Goal: Task Accomplishment & Management: Complete application form

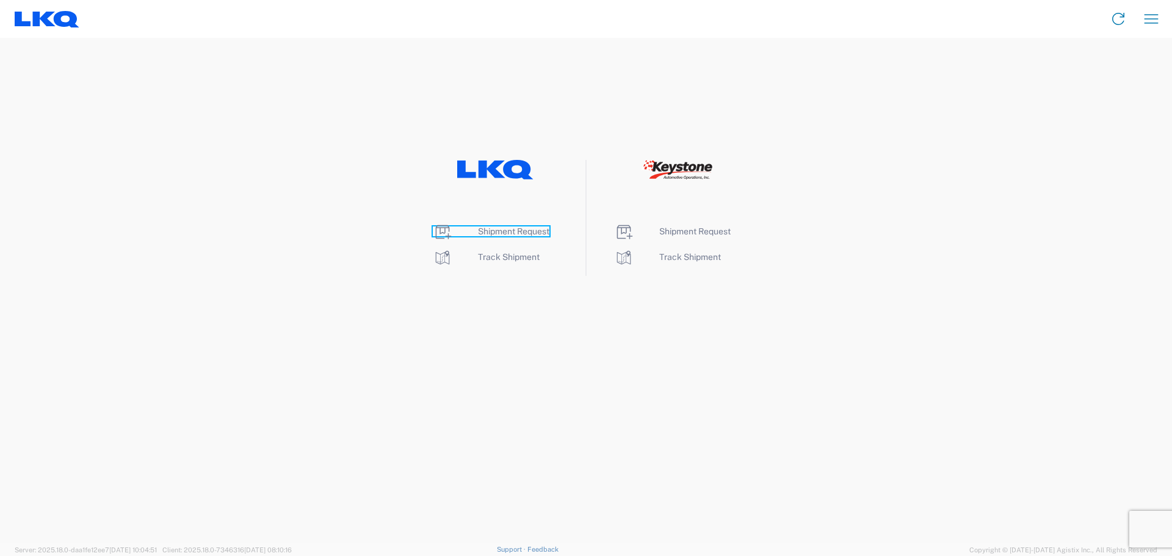
click at [503, 231] on span "Shipment Request" at bounding box center [513, 231] width 71 height 10
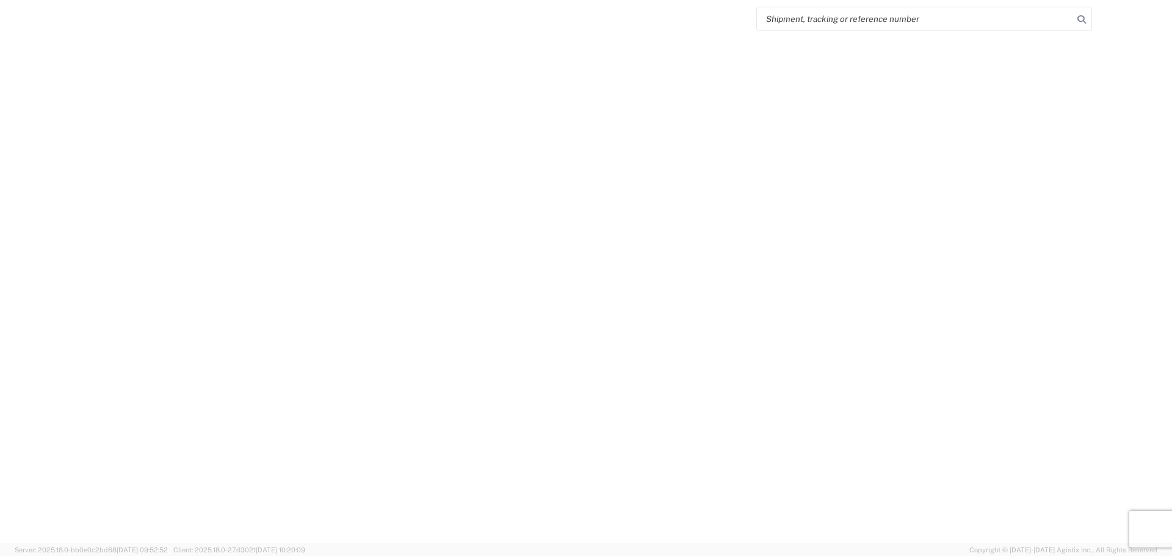
select select "FULL"
select select "LBS"
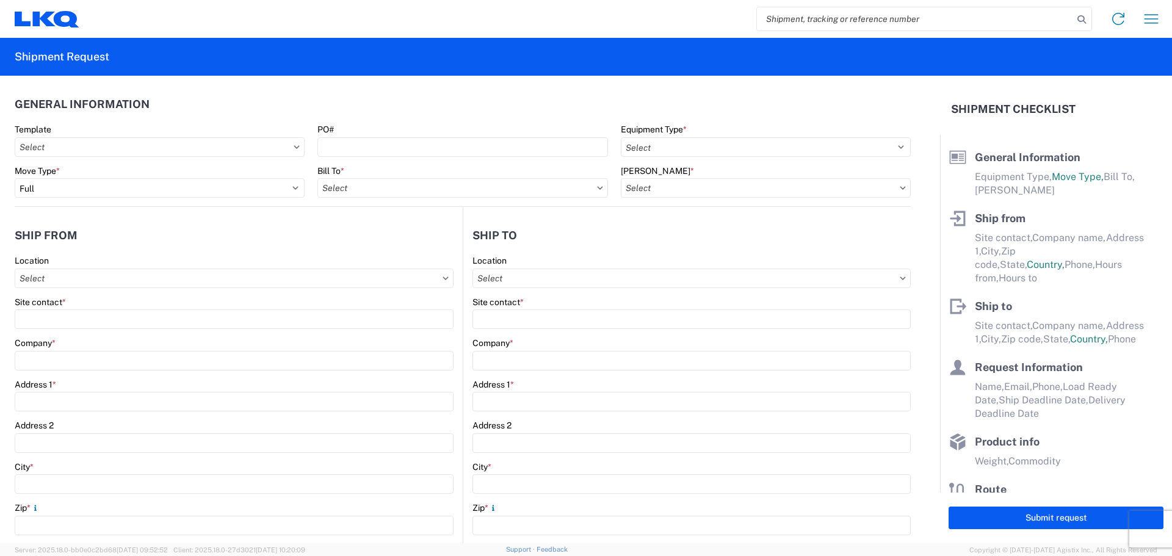
click at [294, 146] on icon at bounding box center [297, 147] width 6 height 4
click at [286, 145] on input "Template" at bounding box center [160, 147] width 290 height 20
type input "1712"
click at [145, 224] on div "1712_New Braunfels_3392_Huntington" at bounding box center [125, 221] width 214 height 20
type input "1712_New Braunfels_3392_Huntington"
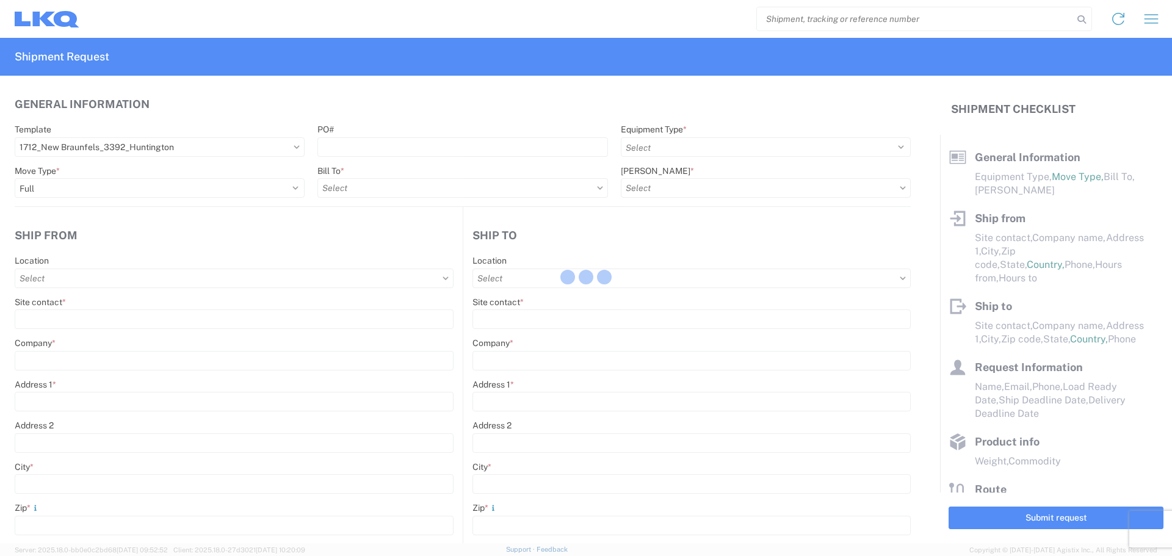
select select
type input "Shipping"
type input "LKQ Central Texas Goodwin"
type input "5545 Goodwin Ln"
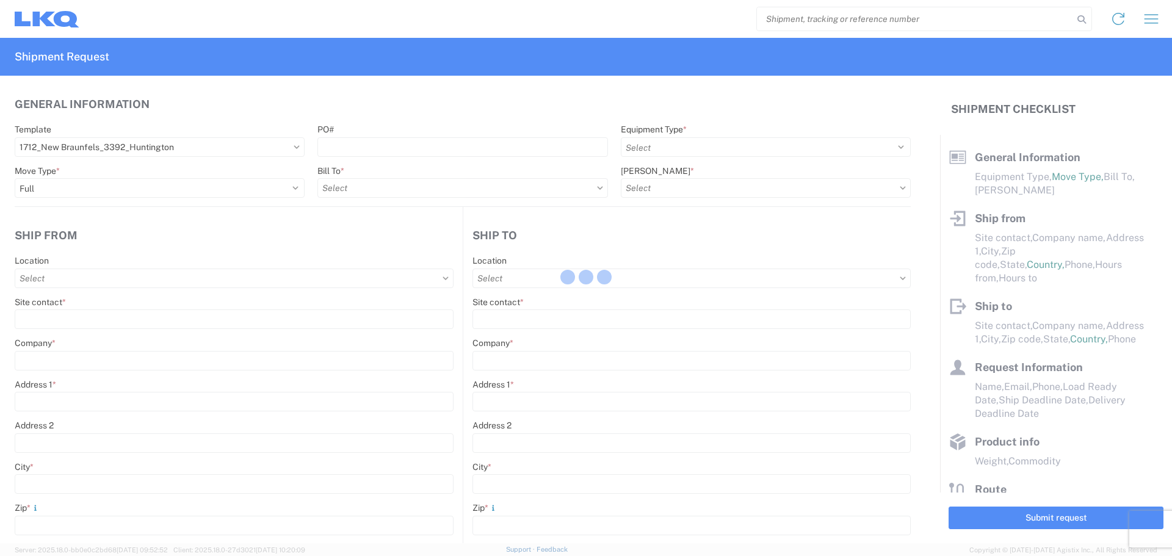
type input "New Braunfels"
type input "78130"
type input "Receiving"
type input "Transmetco"
type input "1750 Riverfork Dr E"
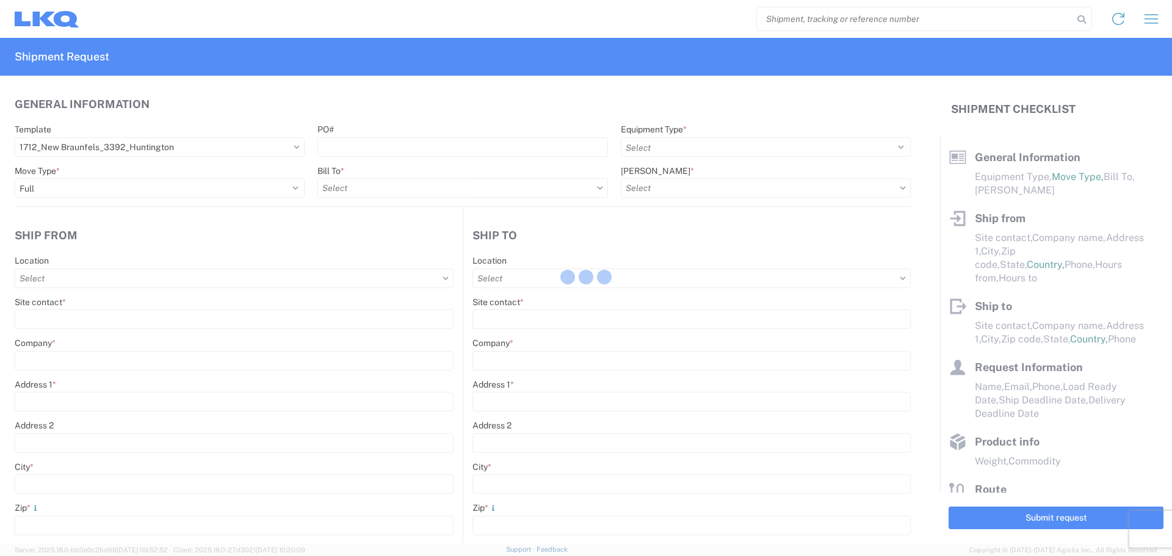
type input "Huntington"
type input "46750"
type input "2019-06-14"
type textarea "Transmetco operates production 24/7 but only ships or receives on day shift"
type input "42000"
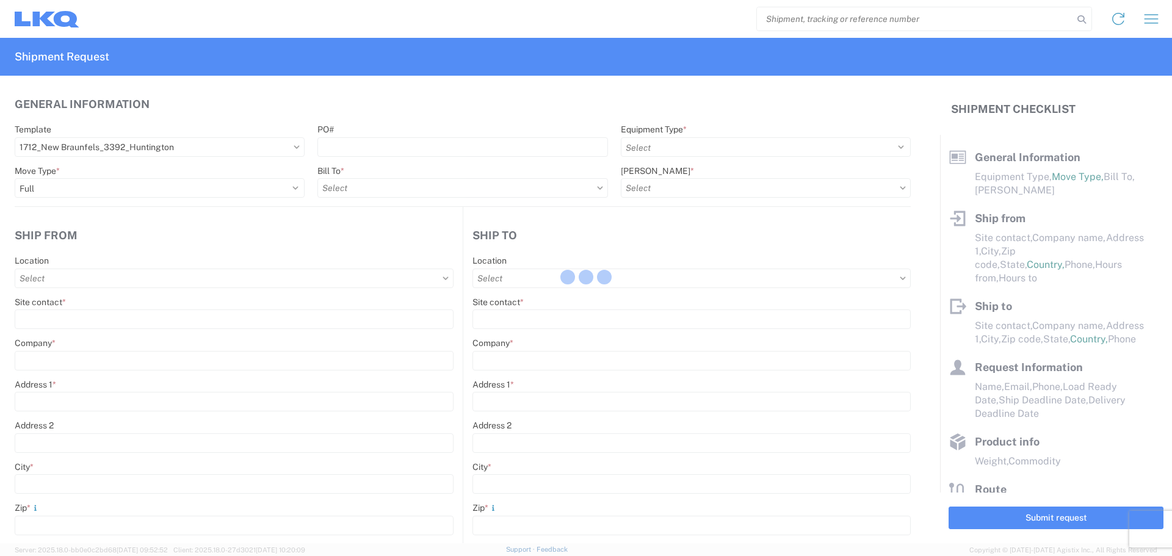
type input "Wheels"
type input "1"
type input "12"
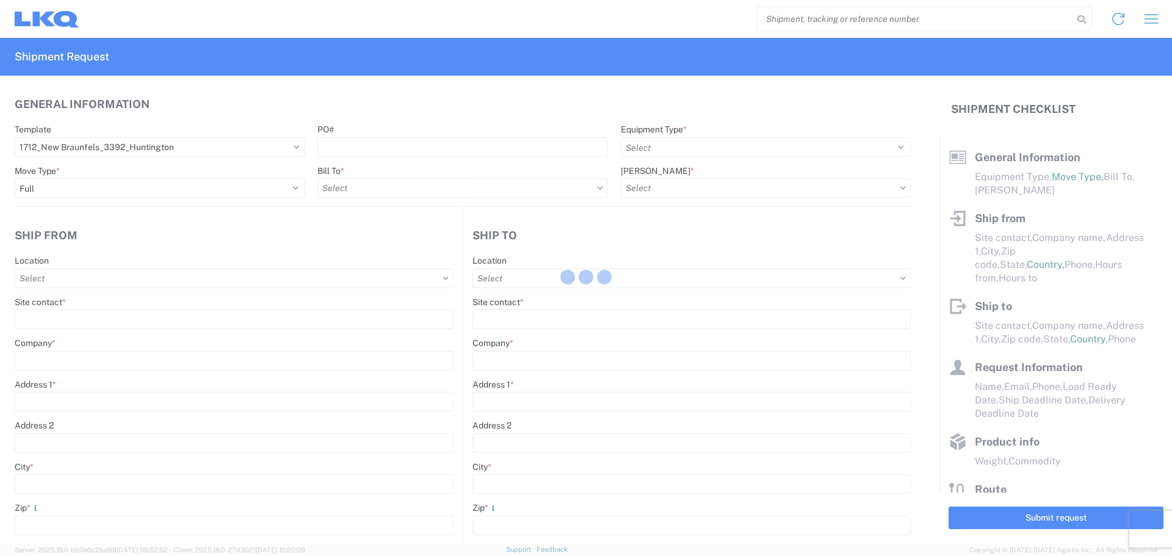
select select "IN"
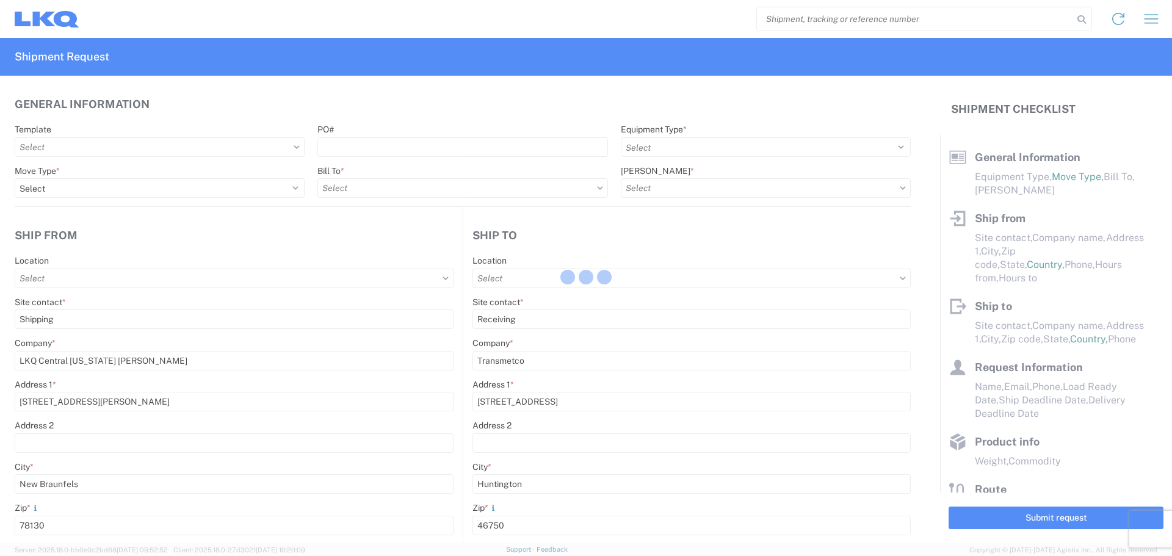
select select "US"
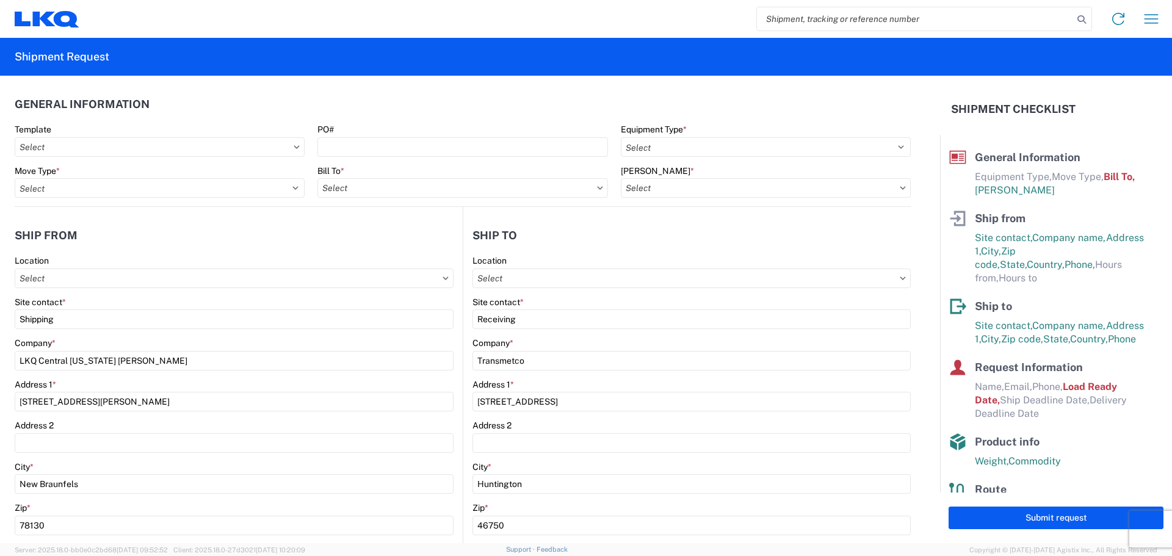
type input "3392-3015-50180-0000 - 3392 Freight In - Wheel Cores"
type input "1712 - LKQ Central Texas Goodwin"
type input "3392 - Transmetco"
